Goal: Task Accomplishment & Management: Manage account settings

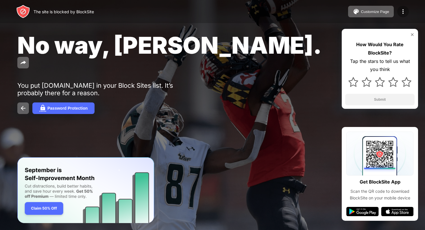
click at [398, 8] on div at bounding box center [403, 12] width 12 height 12
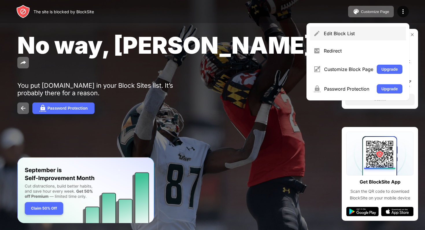
click at [374, 35] on div "Edit Block List" at bounding box center [363, 34] width 79 height 6
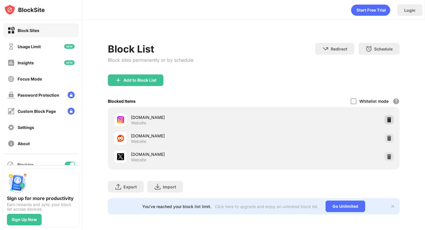
click at [389, 121] on img at bounding box center [389, 120] width 6 height 6
